Goal: Task Accomplishment & Management: Manage account settings

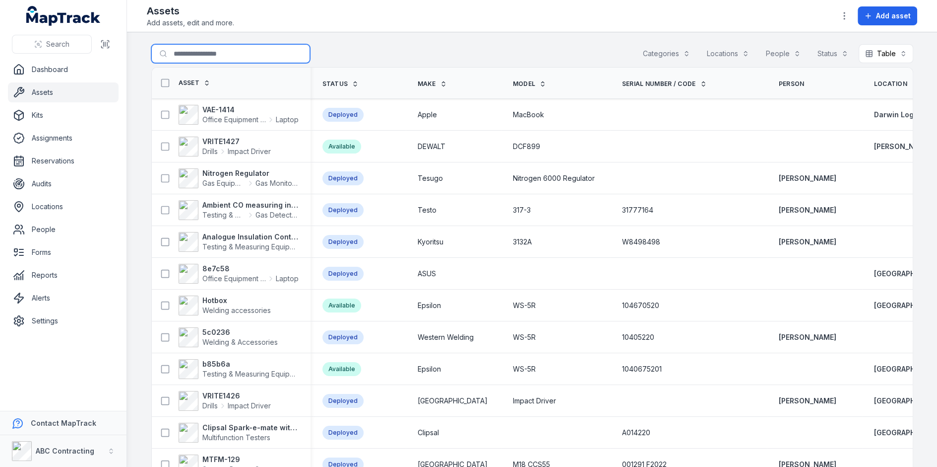
click at [246, 56] on input "Search for assets" at bounding box center [230, 53] width 159 height 19
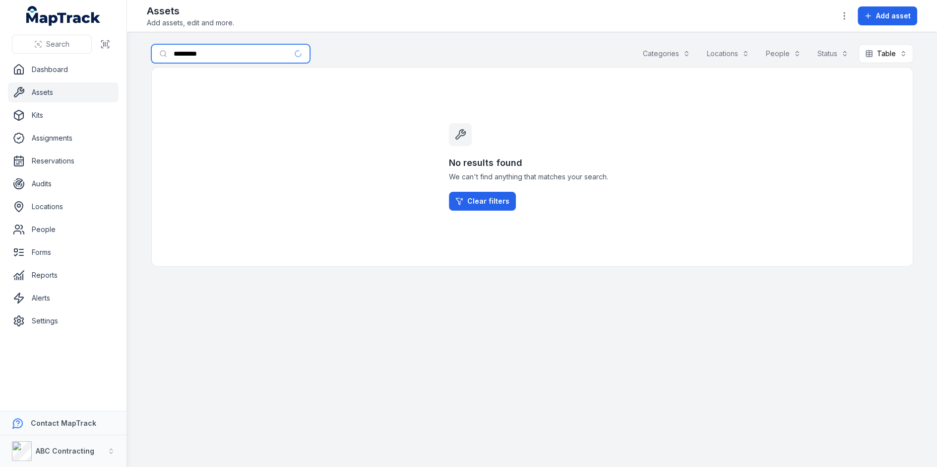
type input "*********"
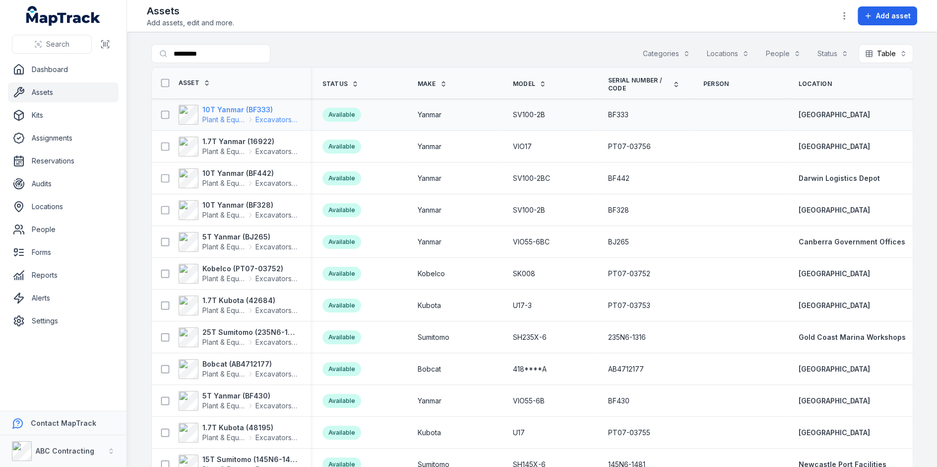
click at [259, 122] on span "Excavators & Plant" at bounding box center [277, 120] width 43 height 10
click at [462, 63] on div "Search for assets ********* Categories Locations People Status Table *****" at bounding box center [532, 55] width 762 height 23
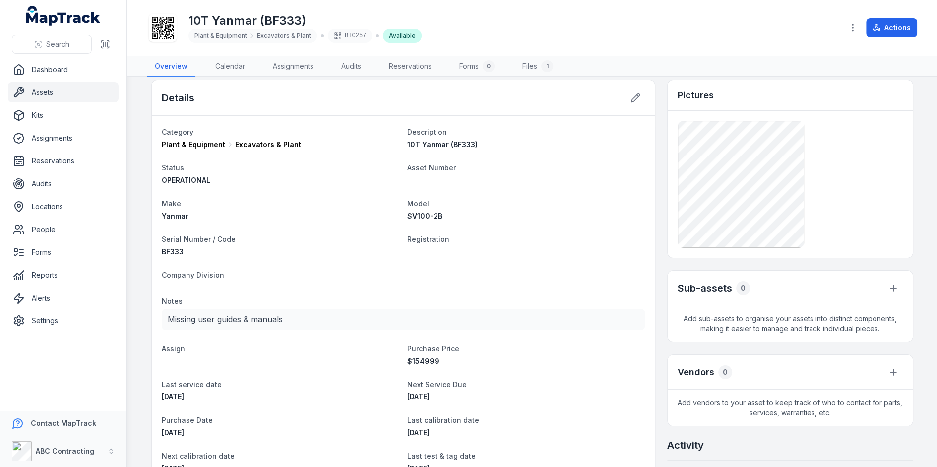
scroll to position [5, 0]
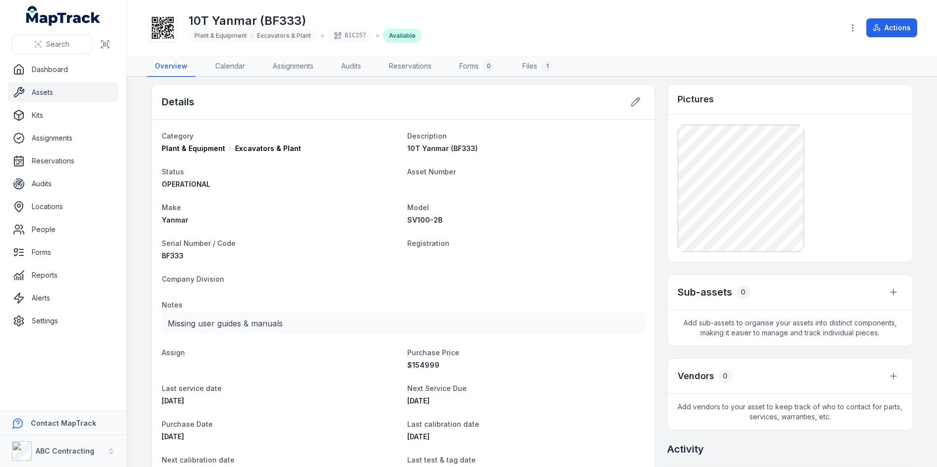
click at [166, 35] on icon at bounding box center [163, 28] width 22 height 22
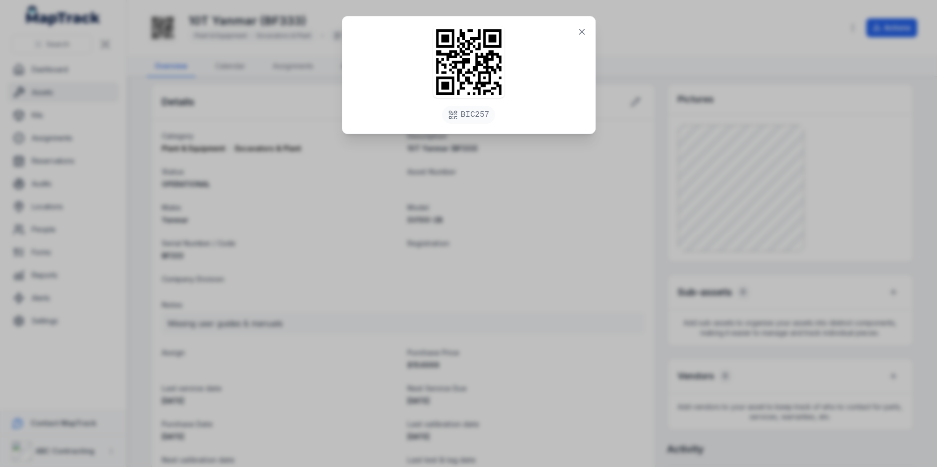
click at [492, 205] on div "BIC257" at bounding box center [468, 233] width 937 height 467
click at [581, 32] on icon at bounding box center [582, 31] width 5 height 5
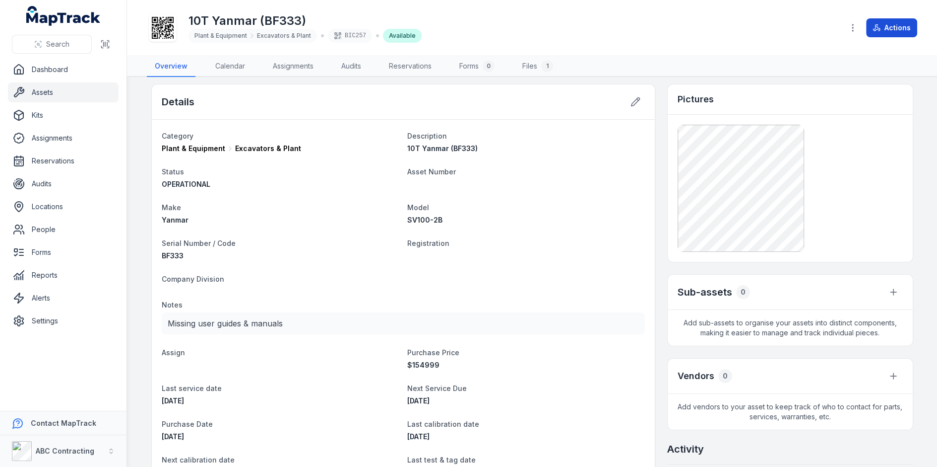
click at [891, 18] on button "Actions" at bounding box center [892, 27] width 51 height 19
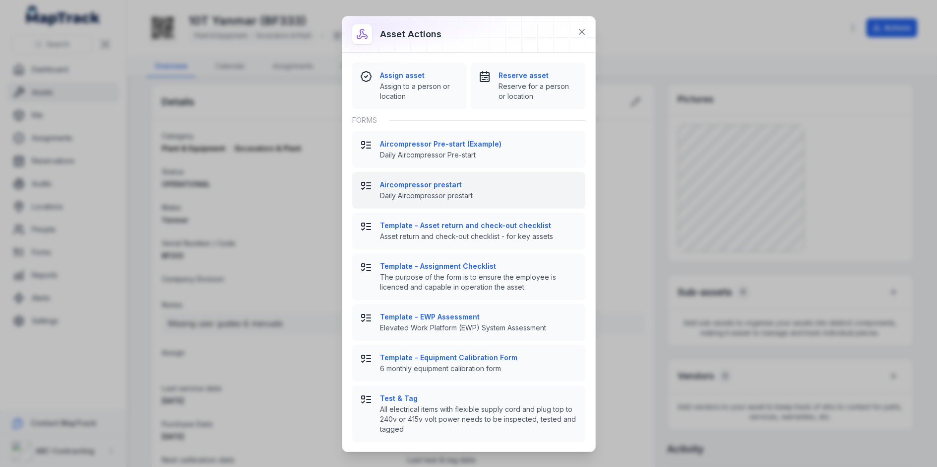
scroll to position [0, 0]
click at [427, 201] on button "Aircompressor prestart Daily Aircompressor prestart" at bounding box center [468, 190] width 233 height 37
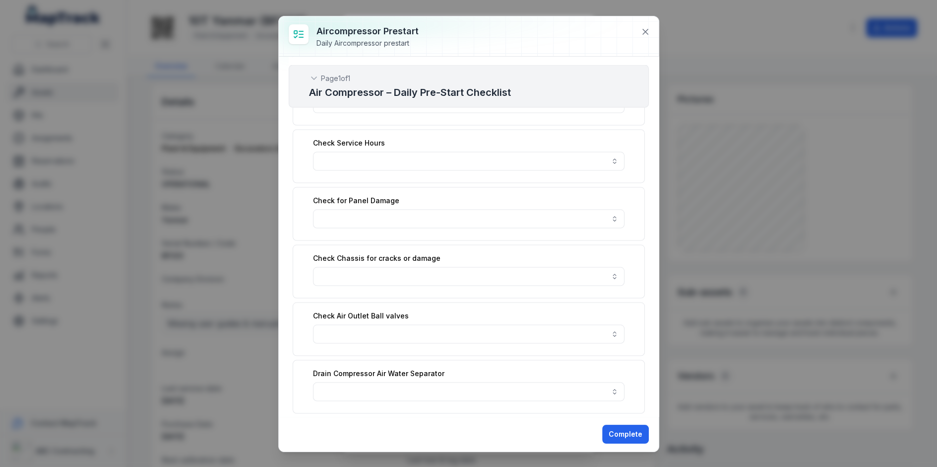
scroll to position [2145, 0]
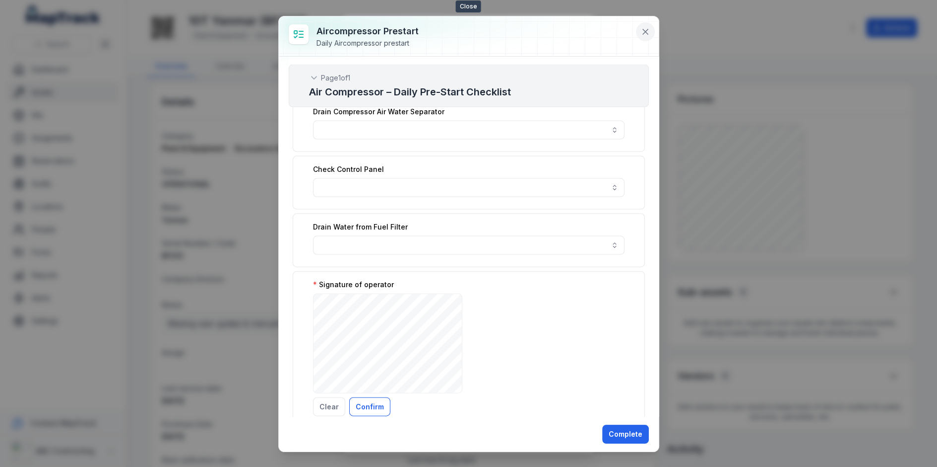
click at [644, 29] on icon at bounding box center [645, 31] width 5 height 5
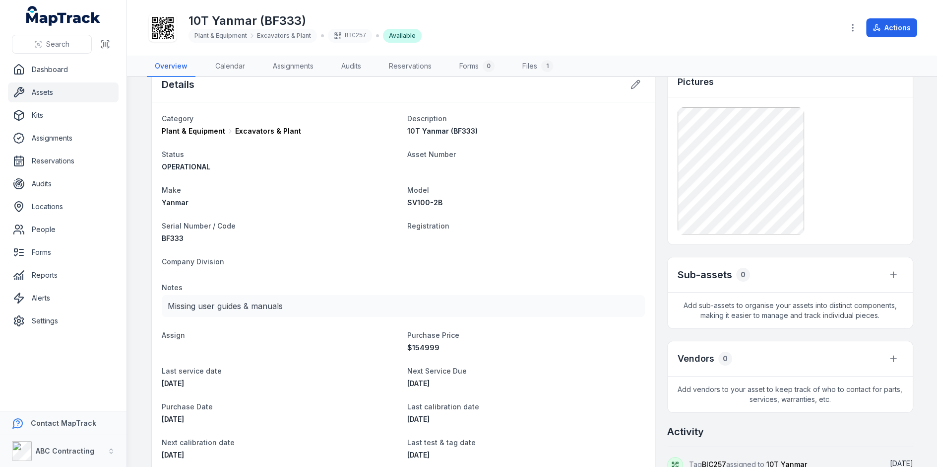
scroll to position [0, 0]
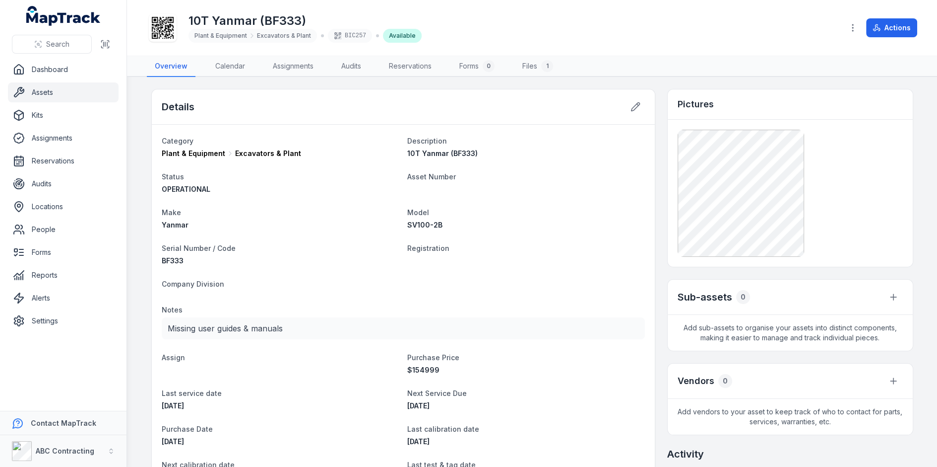
click at [133, 243] on main "Details Category Plant & Equipment Excavators & Plant Description 10T Yanmar (B…" at bounding box center [532, 272] width 810 height 390
click at [60, 318] on link "Settings" at bounding box center [63, 321] width 111 height 20
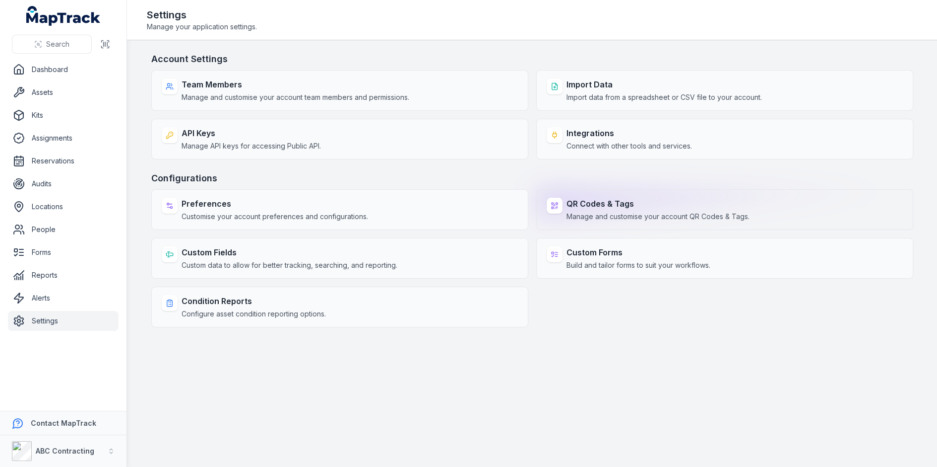
click at [596, 211] on span "Manage and customise your account QR Codes & Tags." at bounding box center [658, 216] width 183 height 10
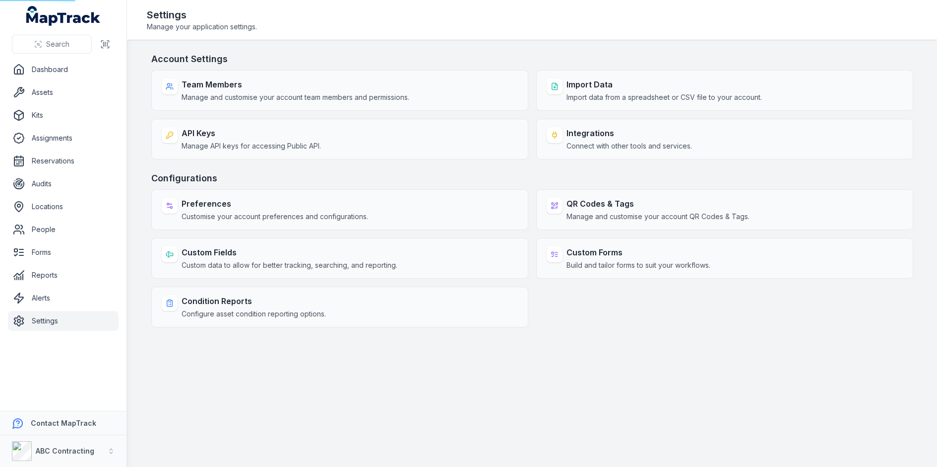
click at [668, 173] on h3 "Configurations" at bounding box center [532, 178] width 762 height 14
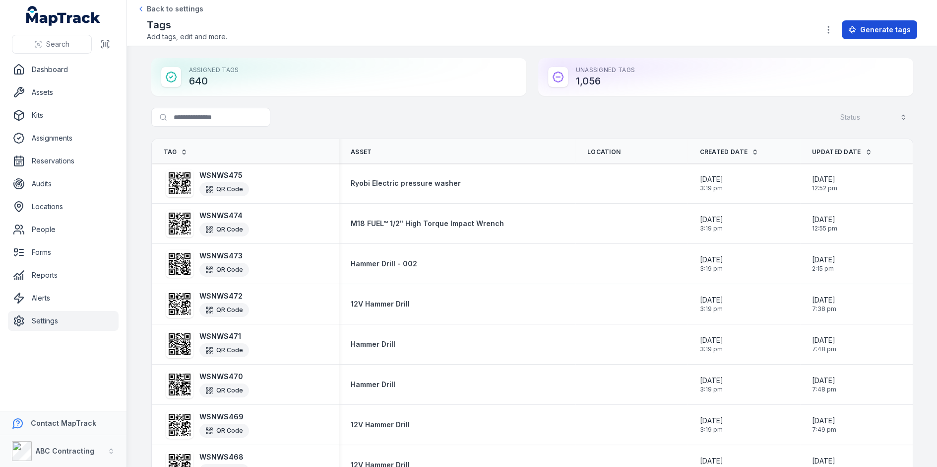
click at [856, 28] on icon at bounding box center [852, 29] width 6 height 3
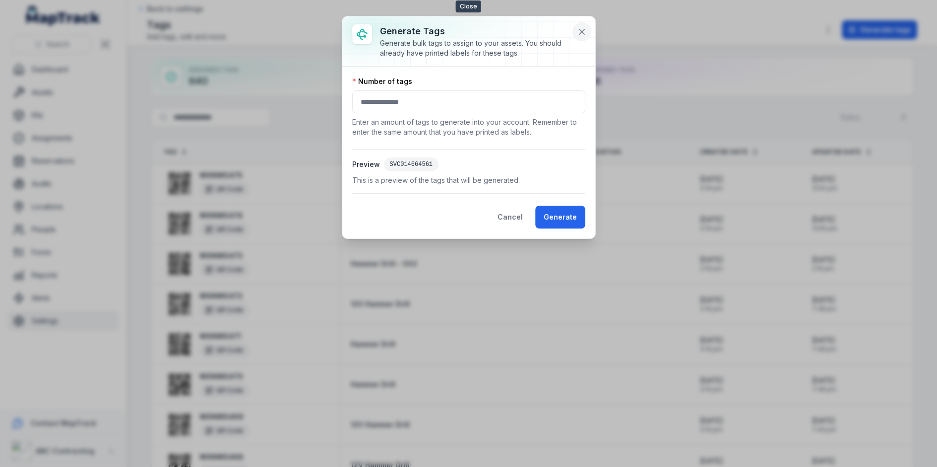
click at [579, 34] on icon at bounding box center [582, 32] width 10 height 10
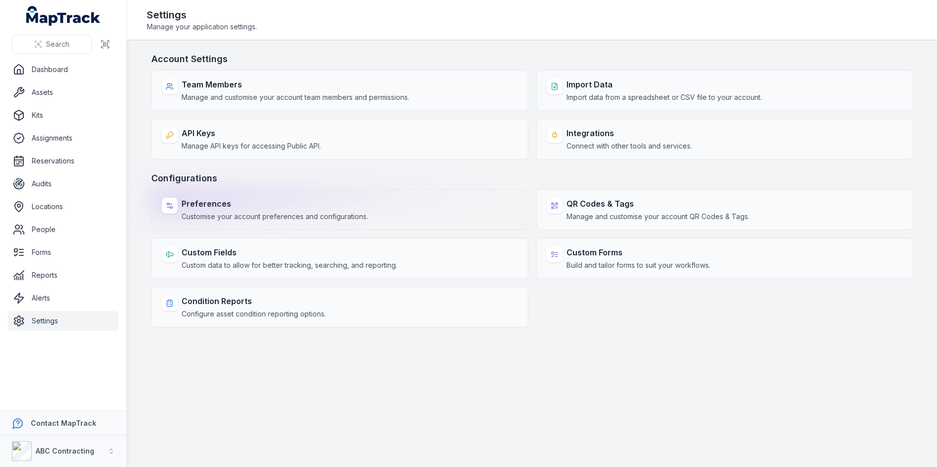
click at [315, 218] on span "Customise your account preferences and configurations." at bounding box center [275, 216] width 187 height 10
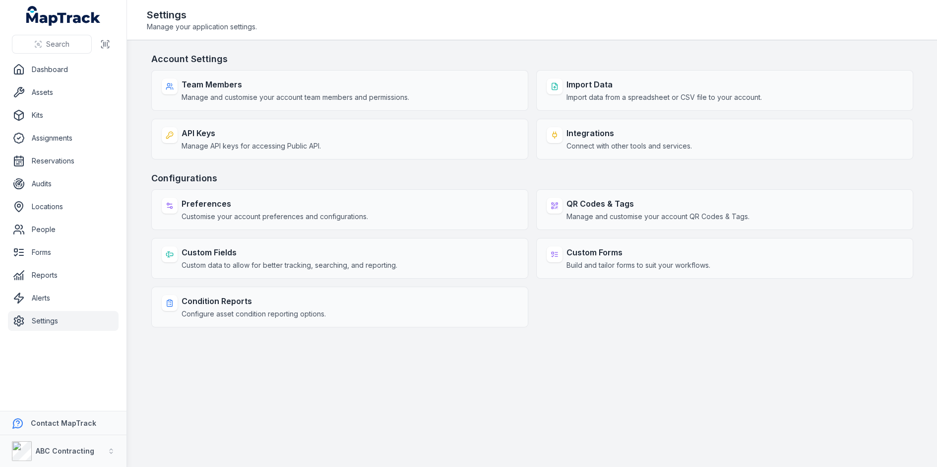
click at [375, 171] on h3 "Configurations" at bounding box center [532, 178] width 762 height 14
select select "****"
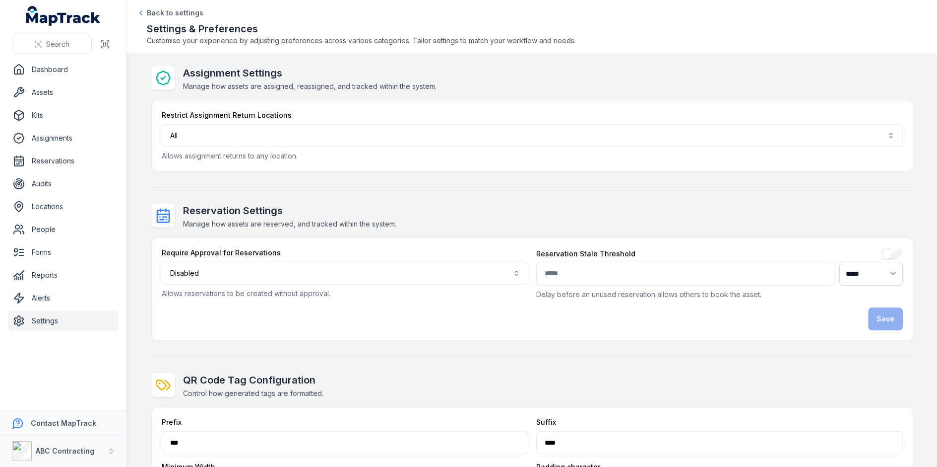
scroll to position [167, 0]
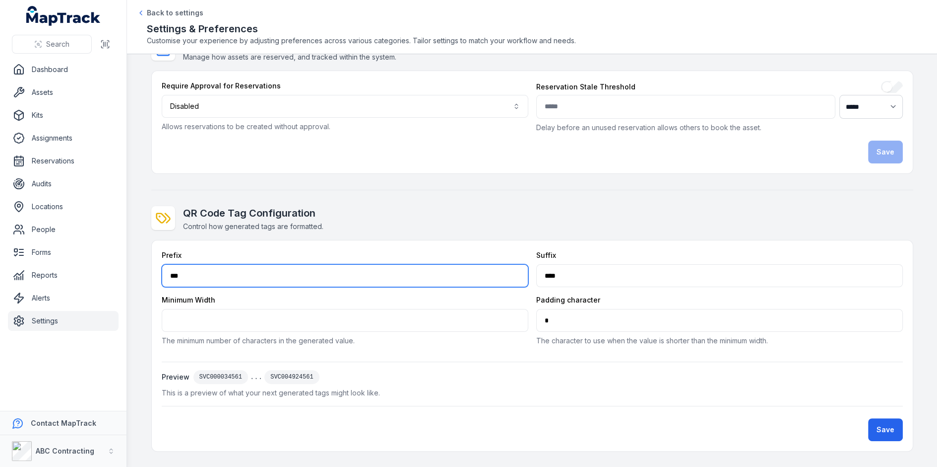
click at [301, 277] on input "***" at bounding box center [345, 275] width 367 height 23
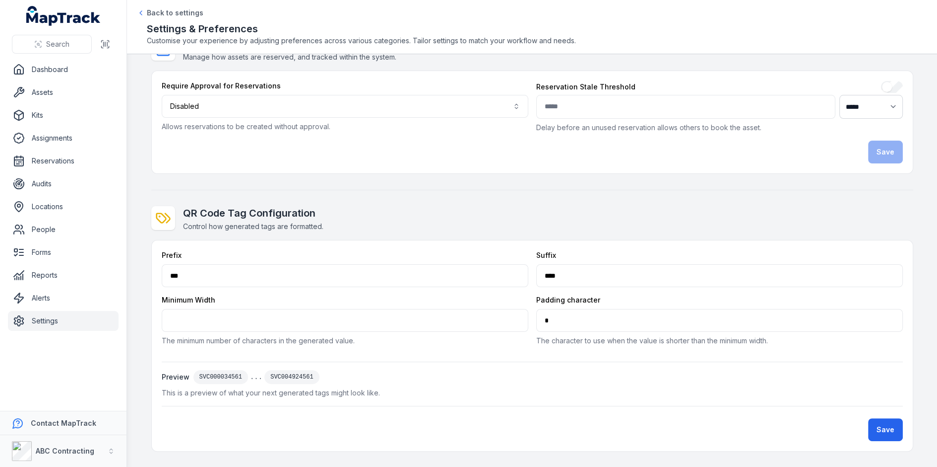
click at [489, 234] on div "QR Code Tag Configuration Control how generated tags are formatted. Prefix *** …" at bounding box center [532, 328] width 762 height 245
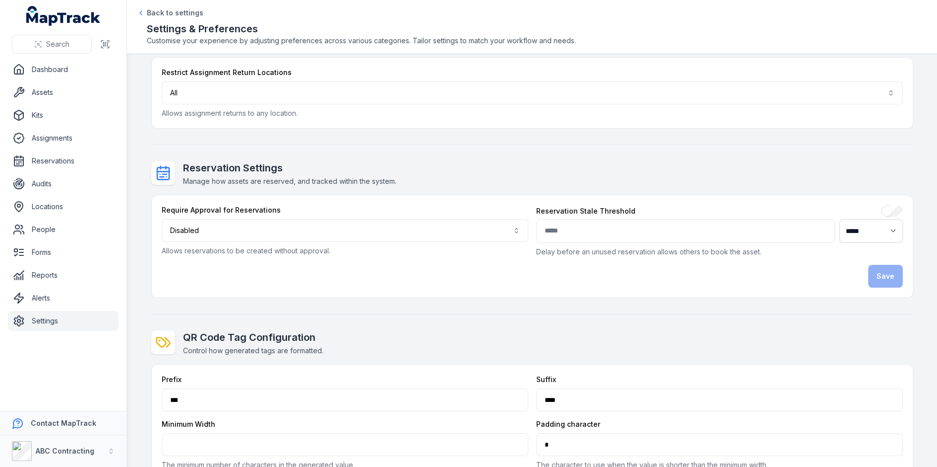
scroll to position [35, 0]
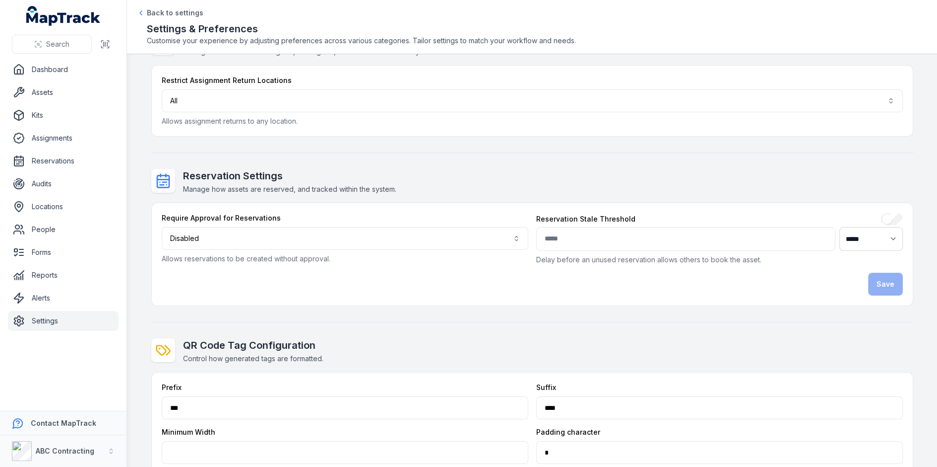
click at [487, 157] on div "Assignment Settings Manage how assets are assigned, reassigned, and tracked wit…" at bounding box center [532, 307] width 762 height 552
click at [53, 90] on link "Assets" at bounding box center [63, 92] width 111 height 20
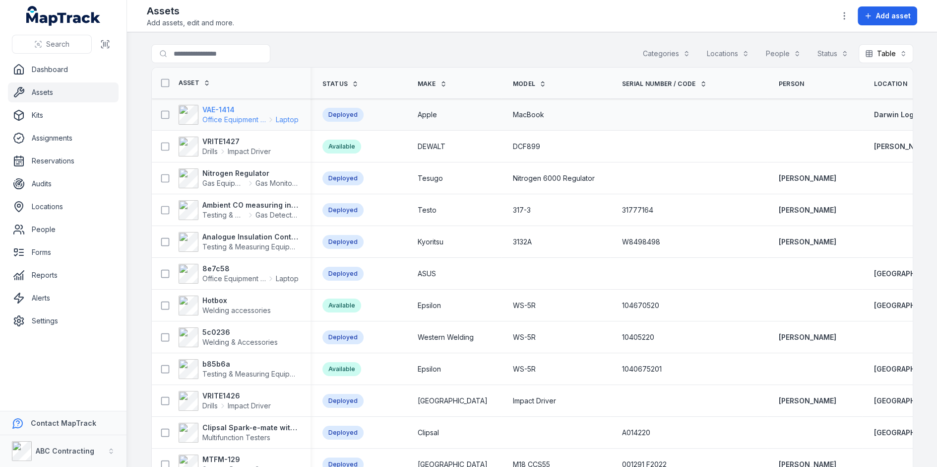
click at [232, 116] on span "Office Equipment & IT" at bounding box center [234, 120] width 64 height 10
click at [234, 136] on strong "VRITE1427" at bounding box center [236, 141] width 68 height 10
click at [221, 171] on strong "Nitrogen Regulator" at bounding box center [250, 173] width 96 height 10
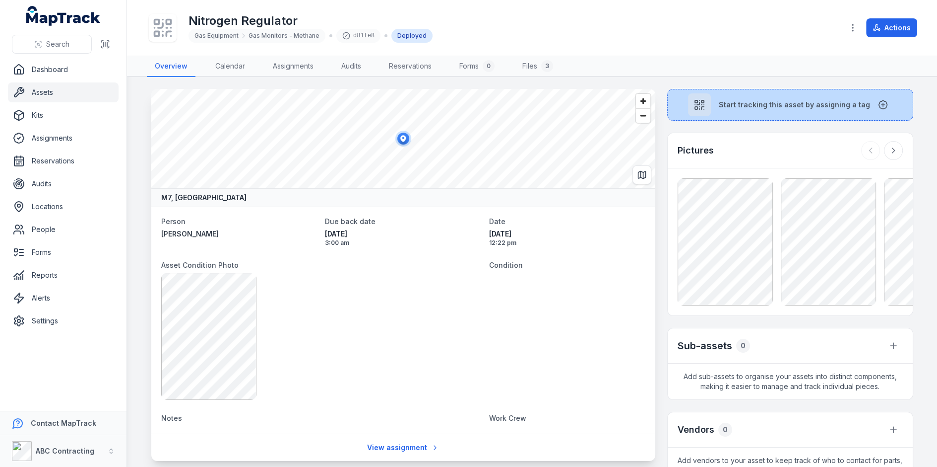
click at [723, 96] on button "Start tracking this asset by assigning a tag" at bounding box center [790, 105] width 246 height 32
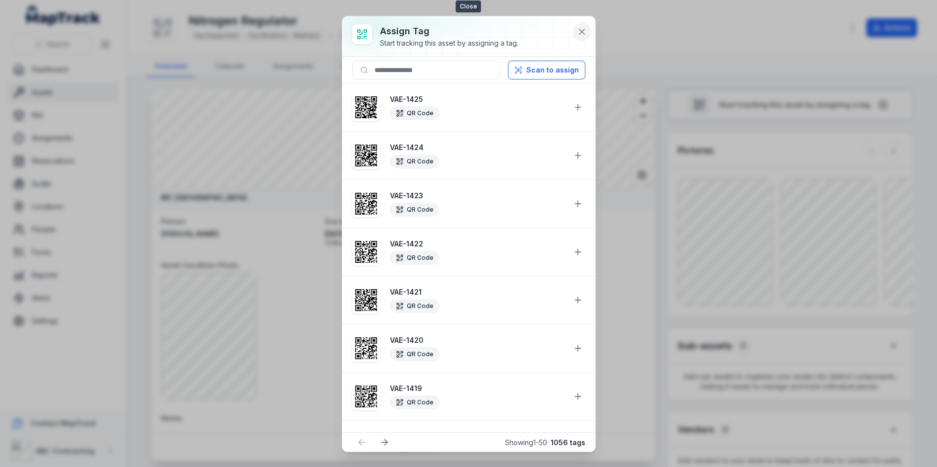
click at [581, 36] on button at bounding box center [582, 31] width 19 height 19
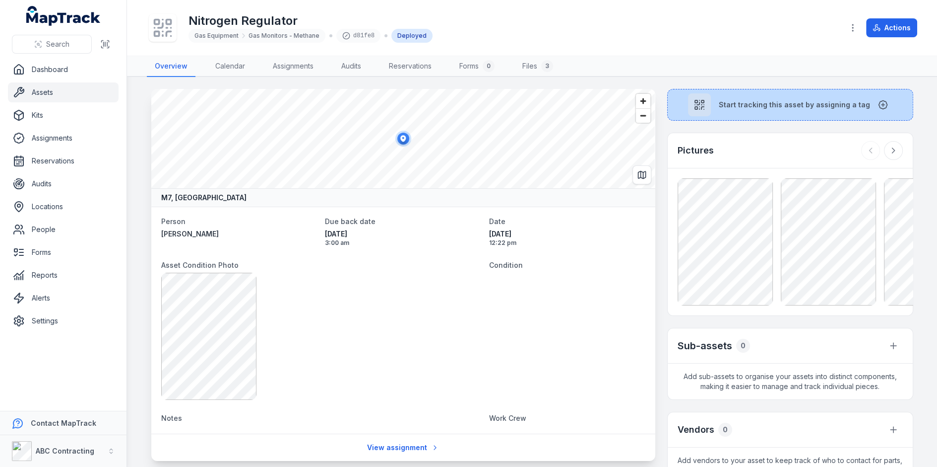
click at [725, 108] on span "Start tracking this asset by assigning a tag" at bounding box center [794, 105] width 151 height 10
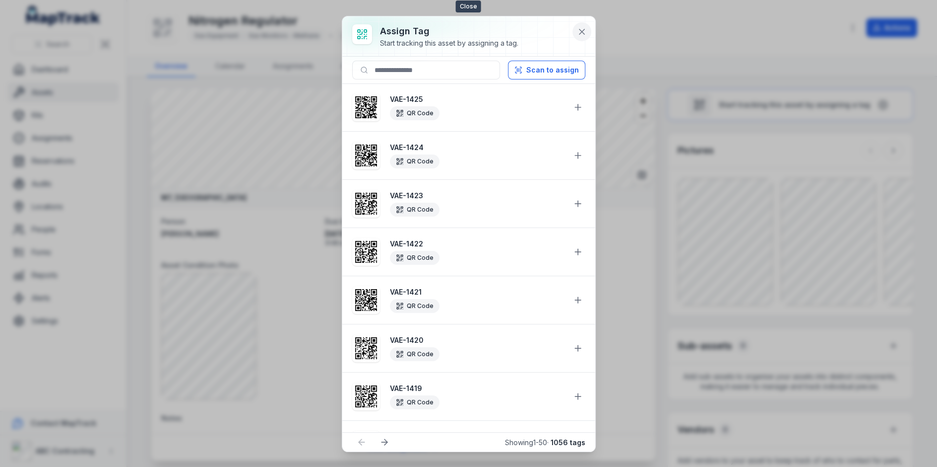
click at [578, 38] on button at bounding box center [582, 31] width 19 height 19
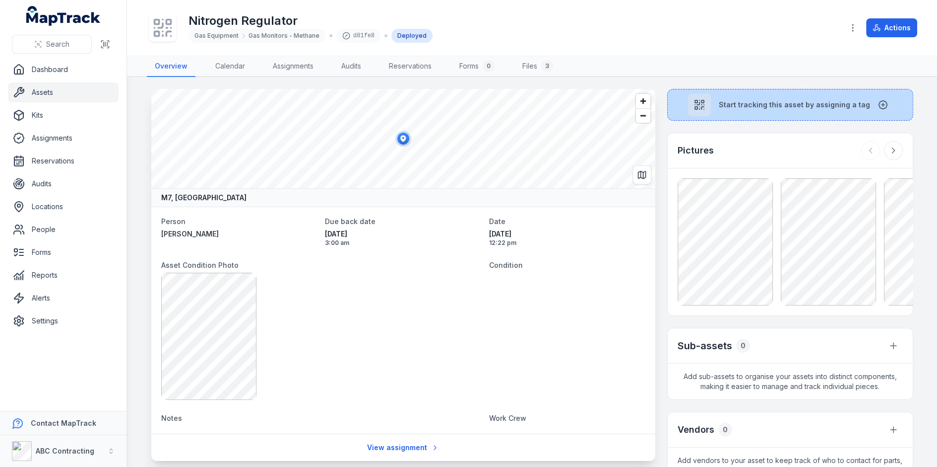
click at [773, 115] on button "Start tracking this asset by assigning a tag" at bounding box center [790, 105] width 246 height 32
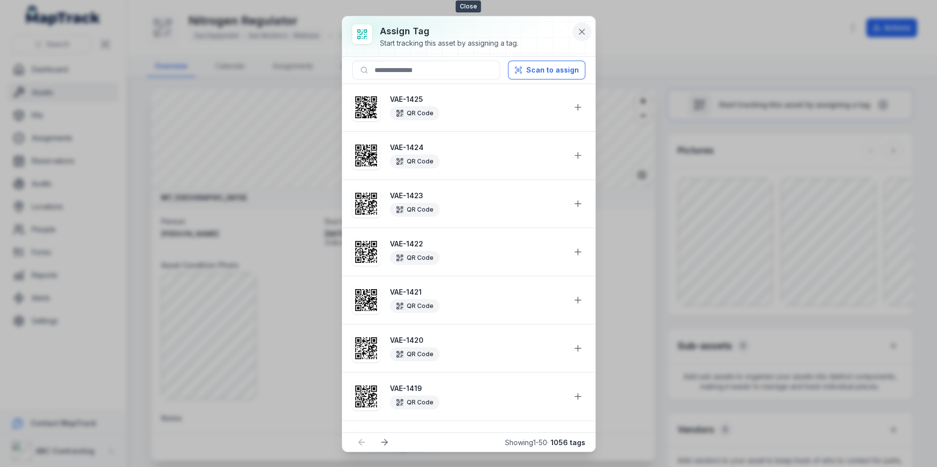
click at [576, 34] on button at bounding box center [582, 31] width 19 height 19
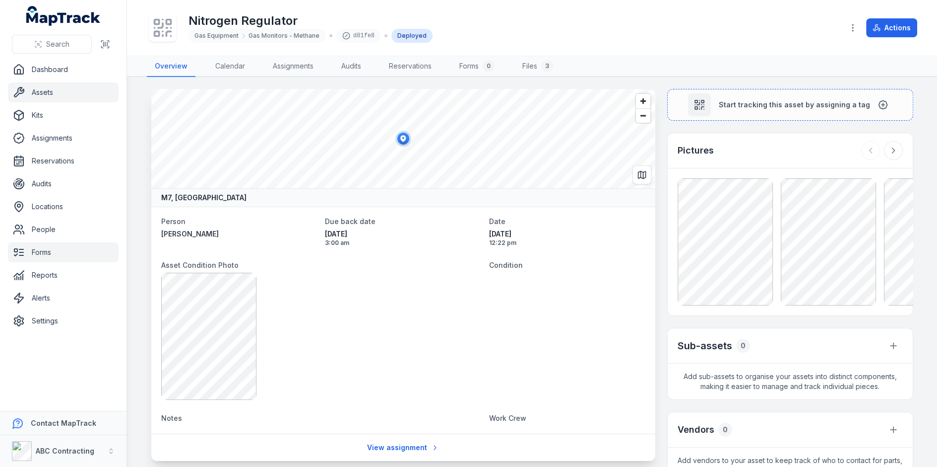
click at [37, 255] on link "Forms" at bounding box center [63, 252] width 111 height 20
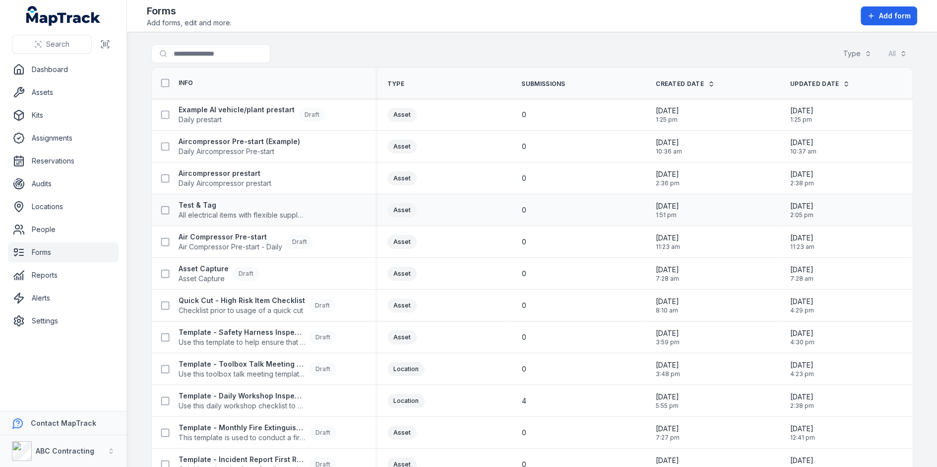
click at [533, 194] on td "0" at bounding box center [577, 210] width 134 height 32
click at [871, 11] on button "Add form" at bounding box center [889, 15] width 57 height 19
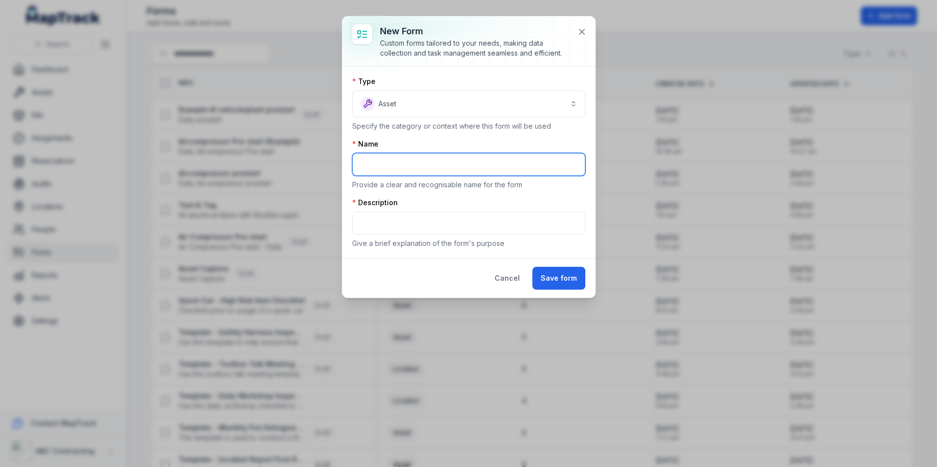
click at [417, 153] on input "text" at bounding box center [468, 164] width 233 height 23
type input "*"
type input "**********"
click at [487, 236] on div "Description Give a brief explanation of the form's purpose" at bounding box center [468, 223] width 233 height 51
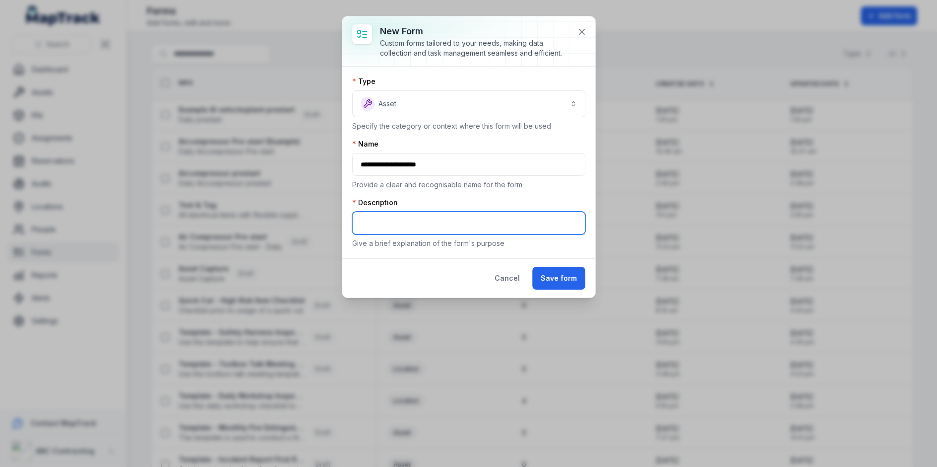
click at [492, 230] on input "text" at bounding box center [468, 222] width 233 height 23
type input "**********"
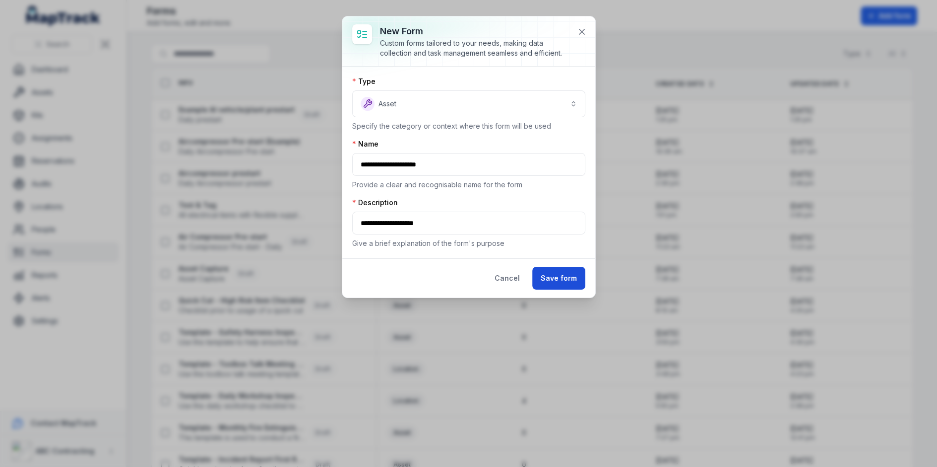
click at [541, 269] on button "Save form" at bounding box center [559, 278] width 53 height 23
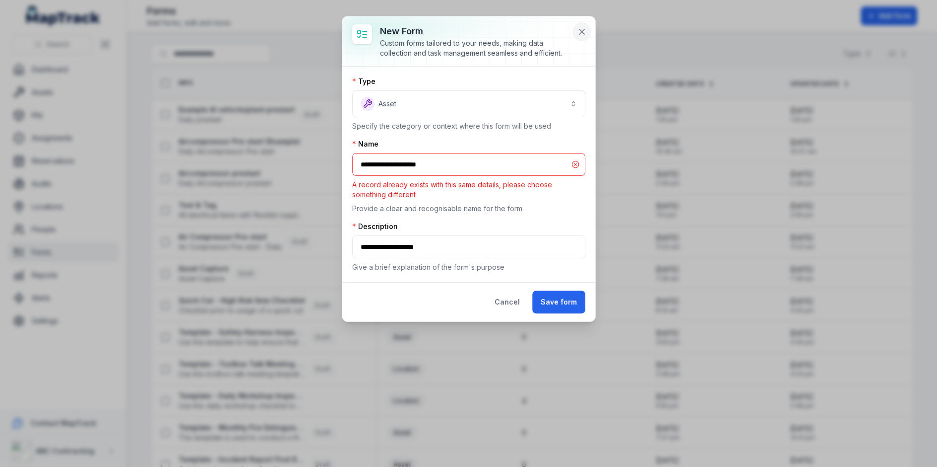
click at [582, 39] on button at bounding box center [582, 31] width 19 height 19
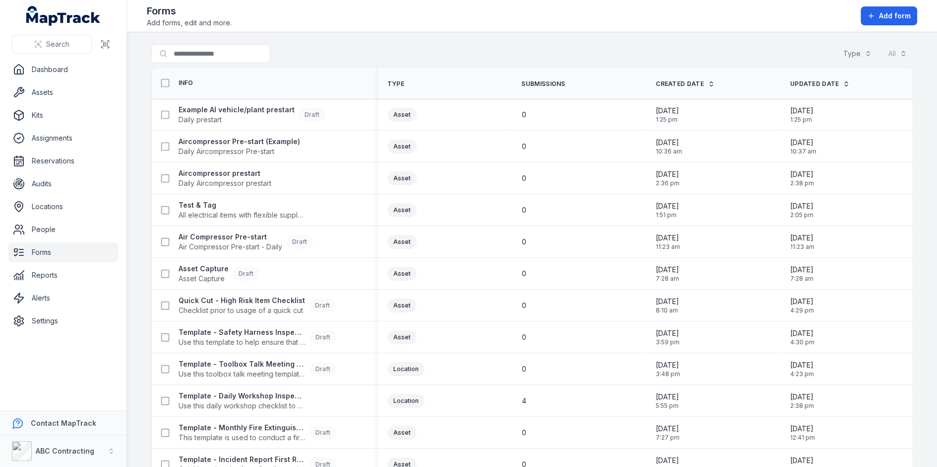
click at [861, 5] on div "Forms Add forms, edit and more. Add form" at bounding box center [532, 16] width 771 height 24
click at [866, 10] on button "Add form" at bounding box center [889, 15] width 57 height 19
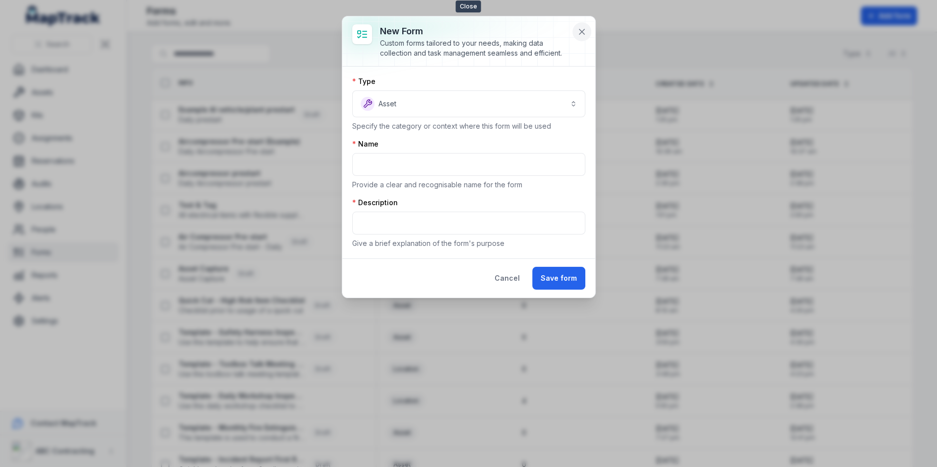
click at [578, 25] on button at bounding box center [582, 31] width 19 height 19
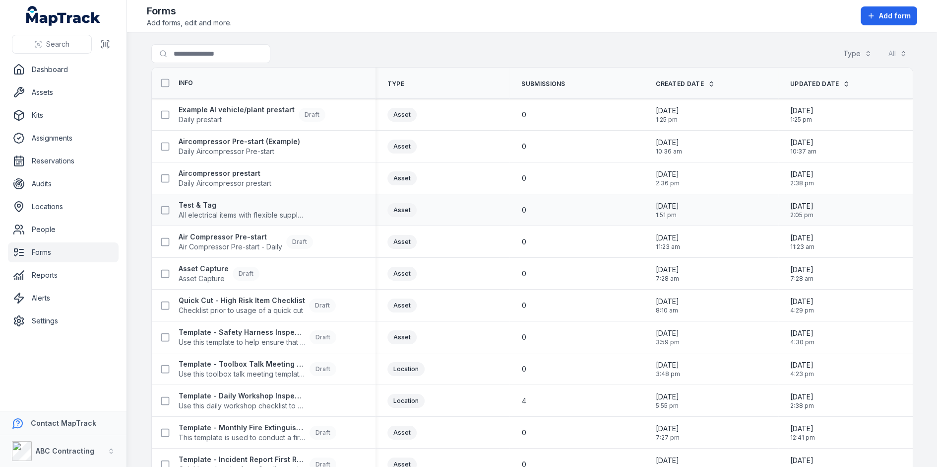
click at [504, 214] on div "Asset" at bounding box center [443, 210] width 134 height 22
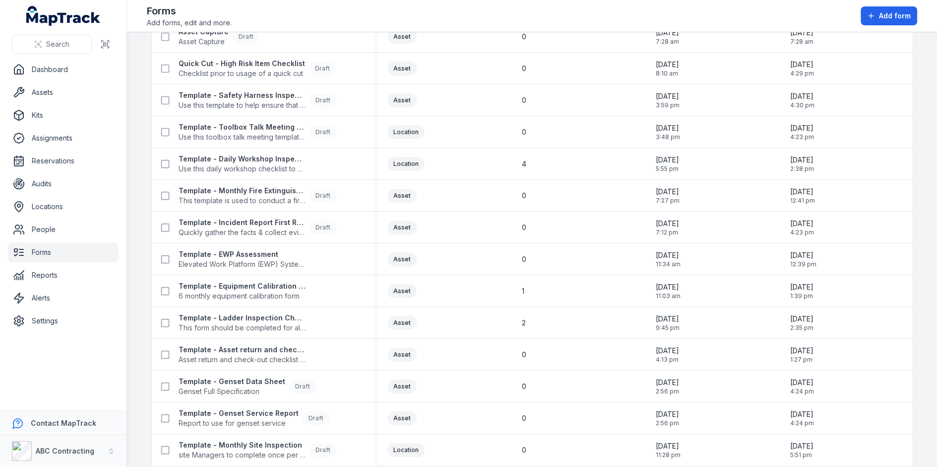
scroll to position [491, 0]
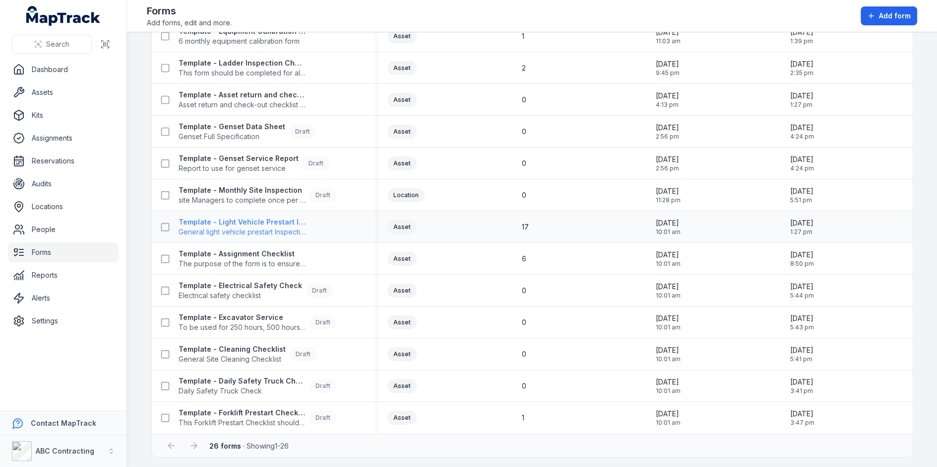
click at [249, 227] on span "General light vehicle prestart Inspection form" at bounding box center [242, 232] width 127 height 10
click at [476, 197] on div "Location" at bounding box center [443, 195] width 111 height 14
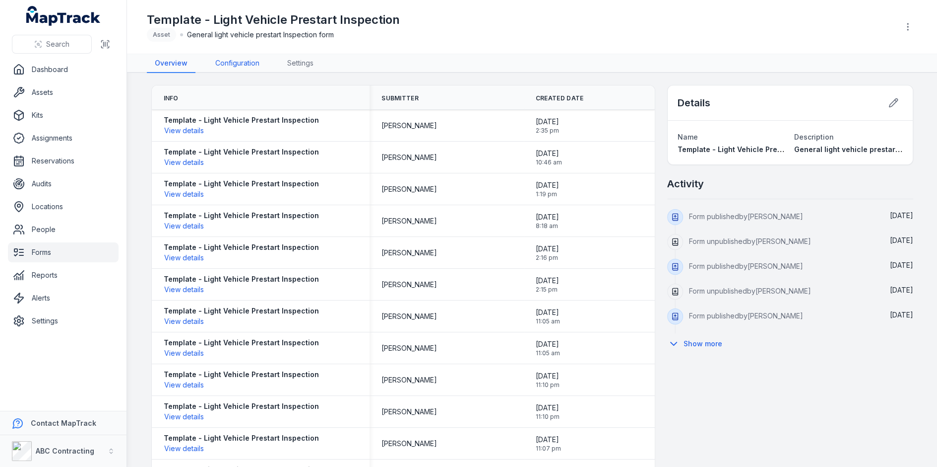
click at [255, 72] on link "Configuration" at bounding box center [237, 63] width 60 height 19
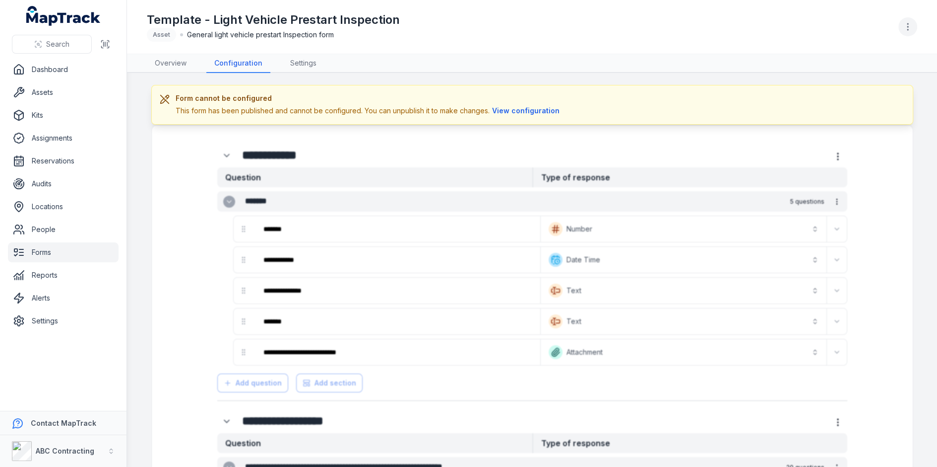
click at [911, 28] on icon "button" at bounding box center [908, 27] width 10 height 10
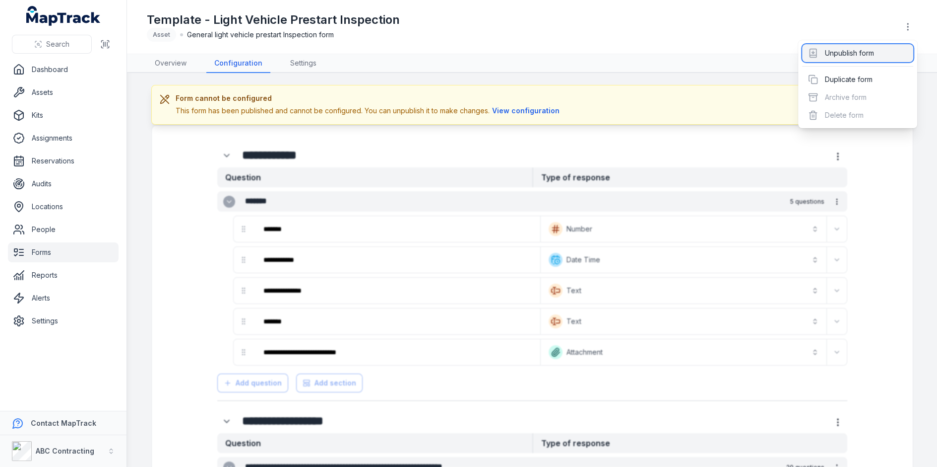
click at [877, 48] on div "Unpublish form" at bounding box center [857, 53] width 111 height 18
